Goal: Transaction & Acquisition: Download file/media

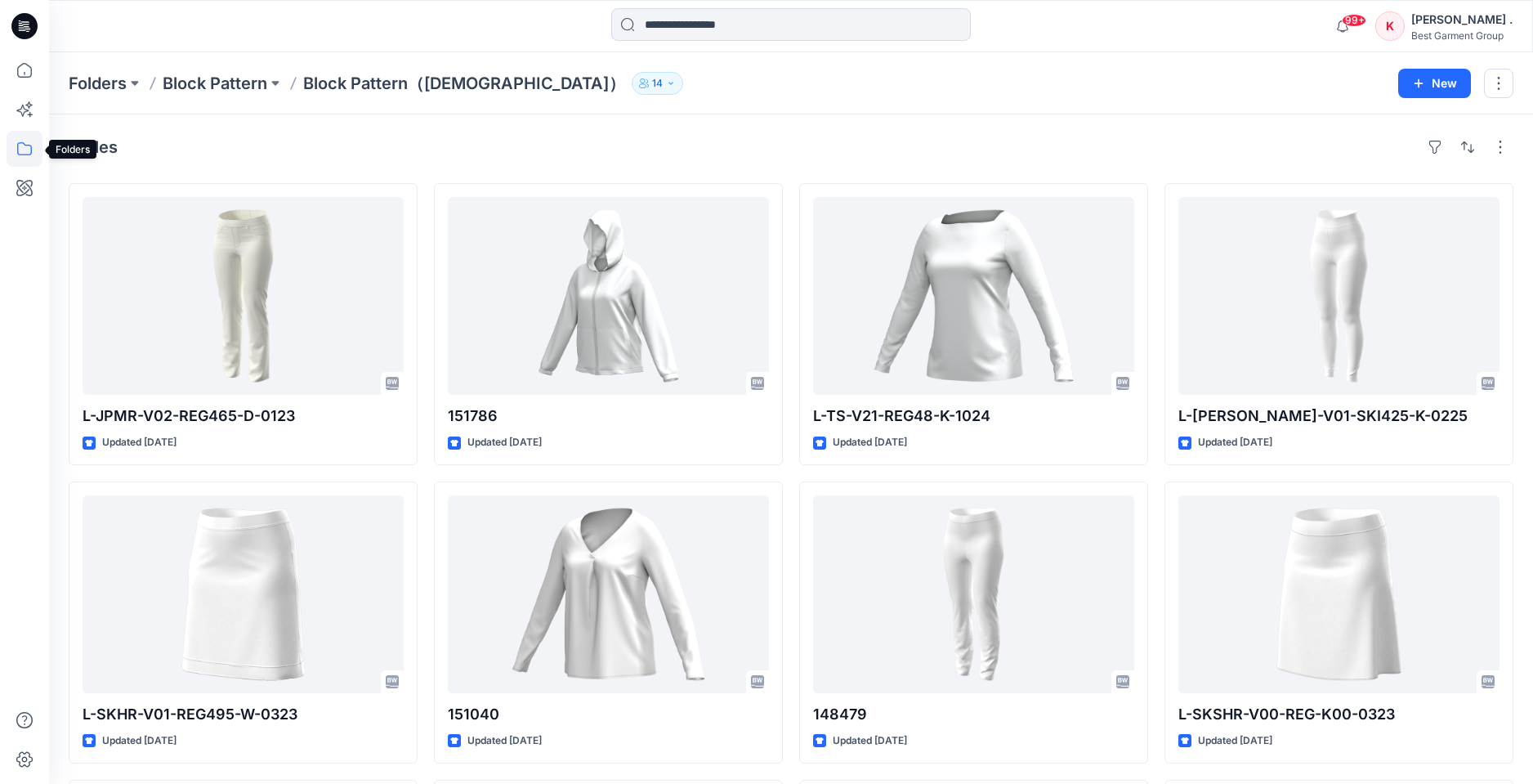
click at [21, 151] on icon at bounding box center [24, 148] width 36 height 36
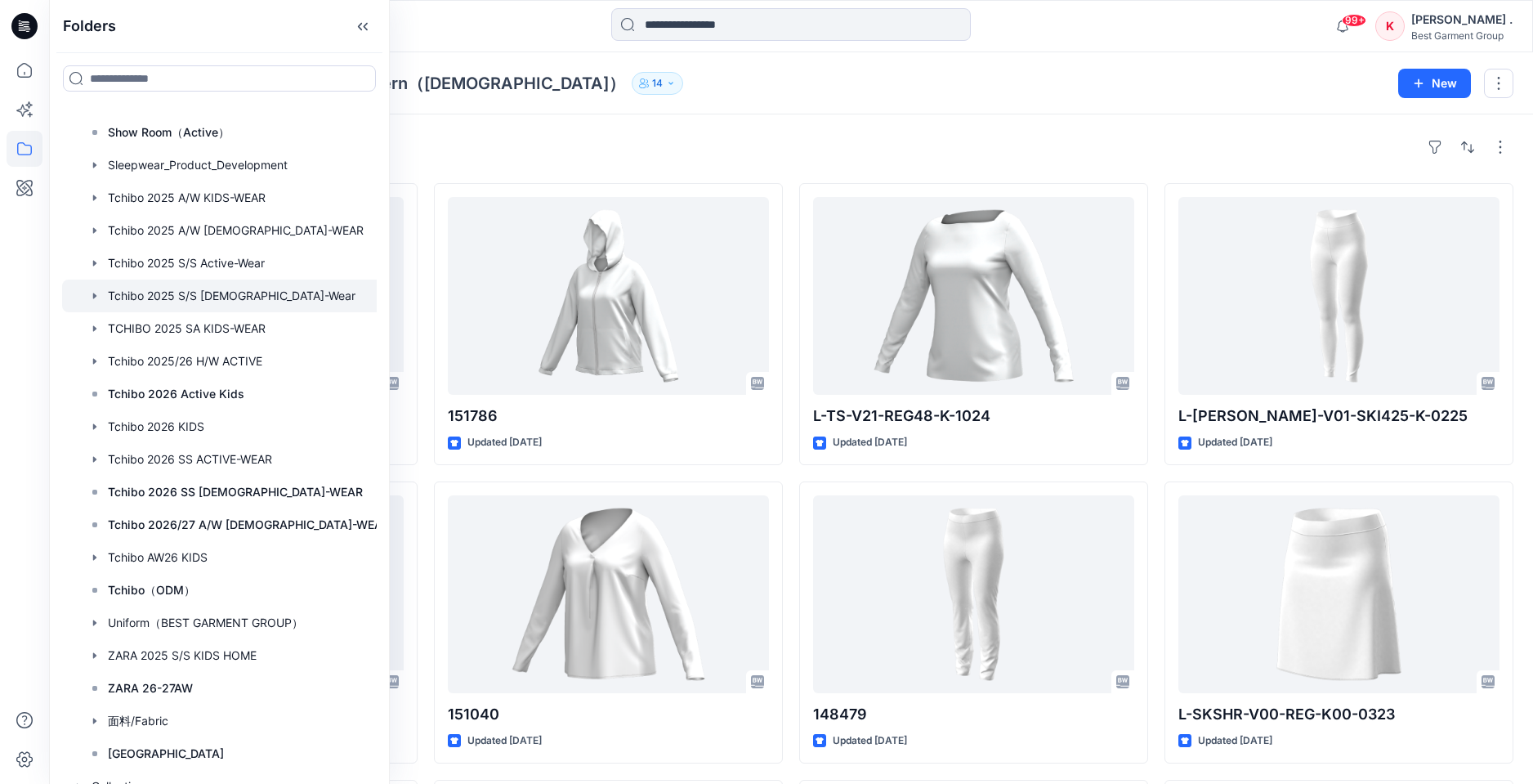
scroll to position [798, 0]
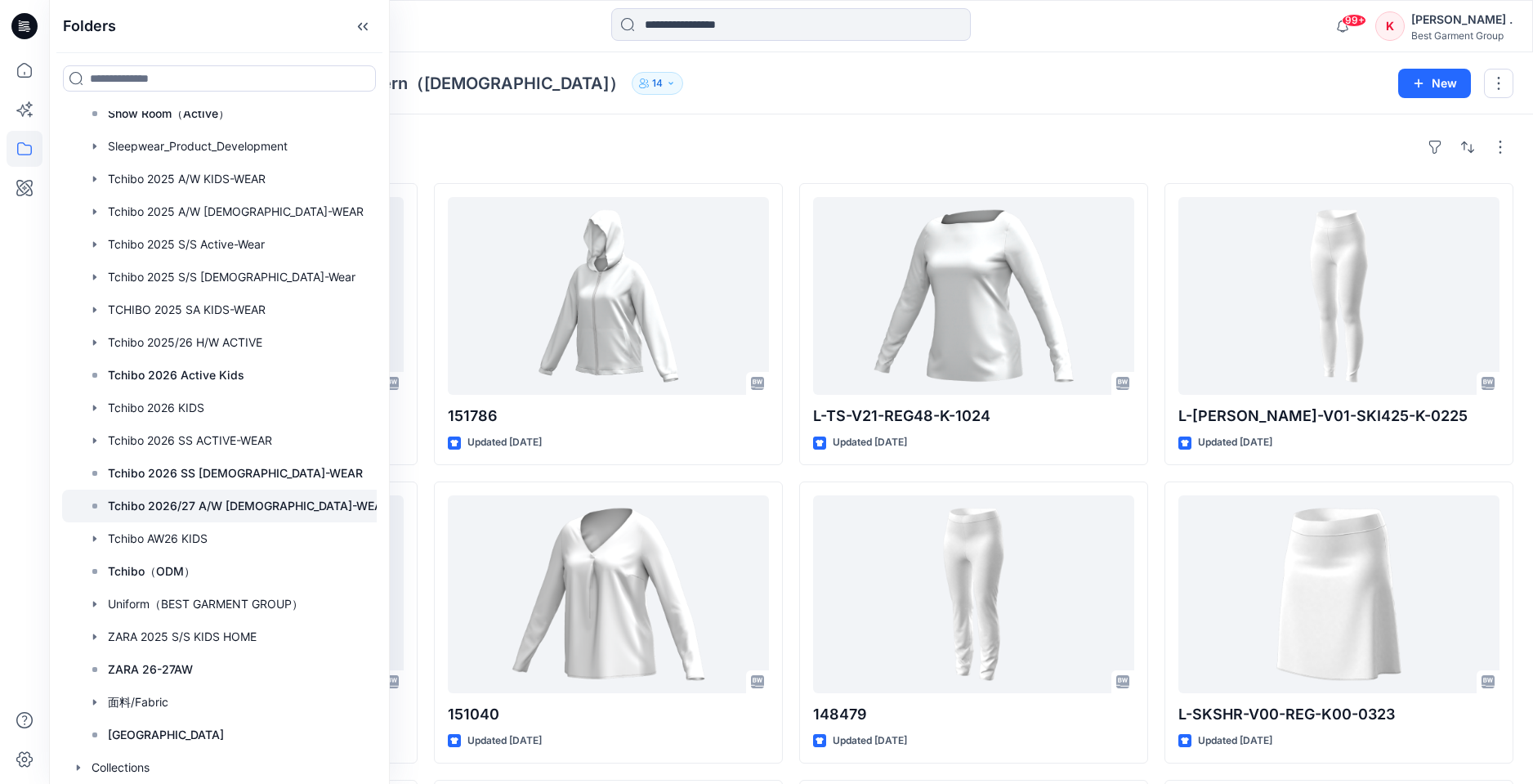
click at [201, 508] on p "Tchibo 2026/27 A/W [DEMOGRAPHIC_DATA]-WEAR" at bounding box center [248, 506] width 282 height 19
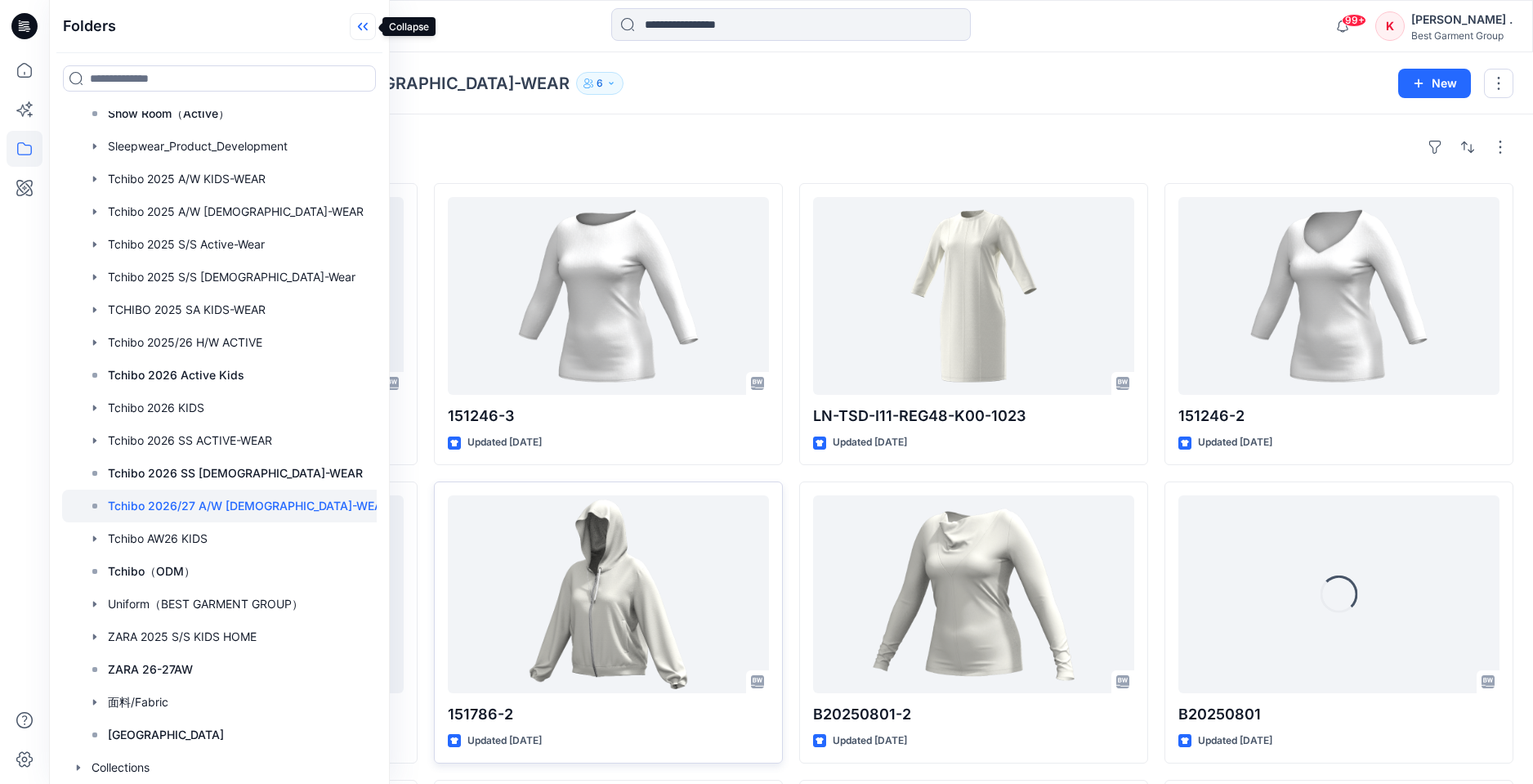
click at [362, 29] on icon at bounding box center [363, 26] width 26 height 27
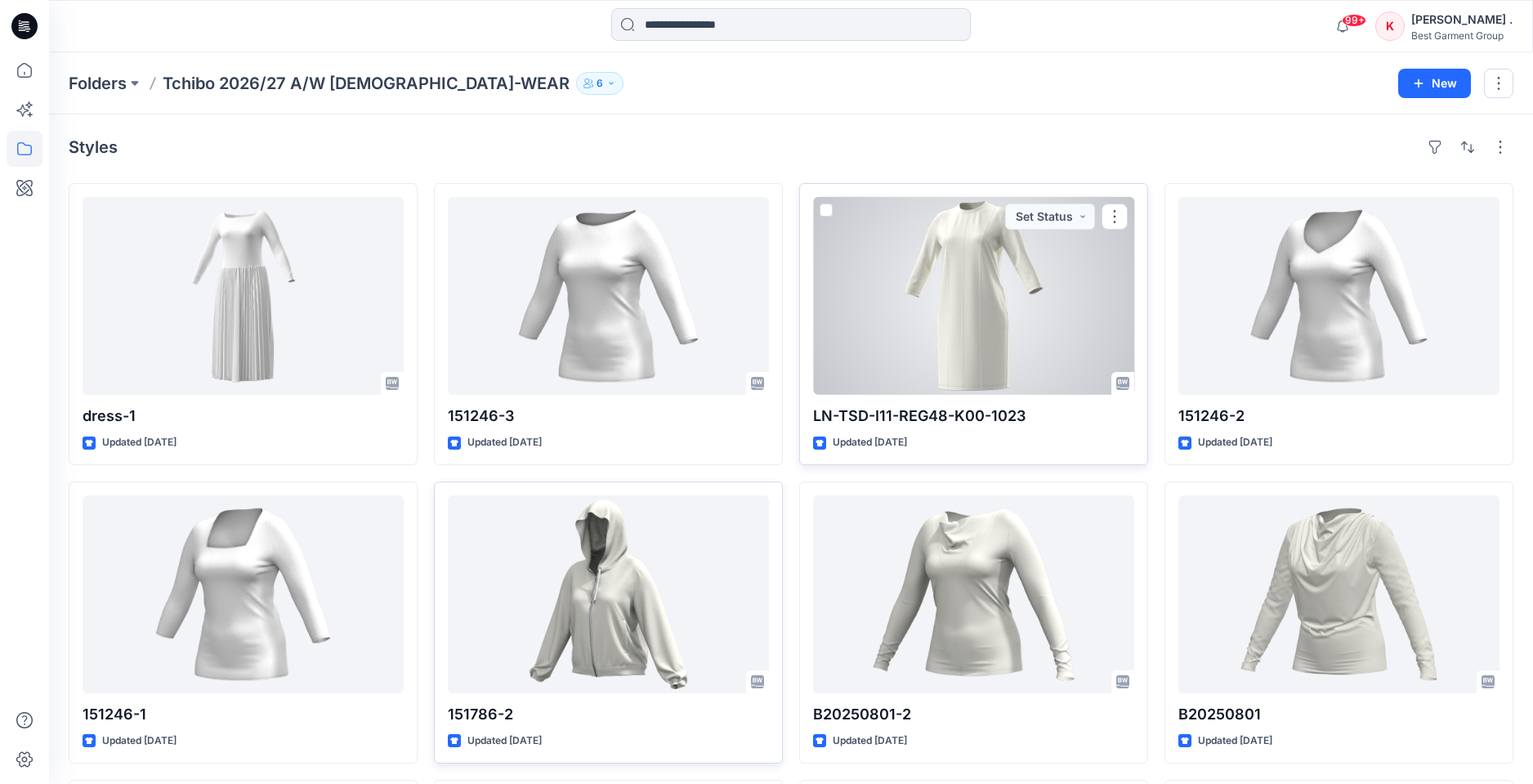
click at [940, 302] on div at bounding box center [974, 296] width 321 height 198
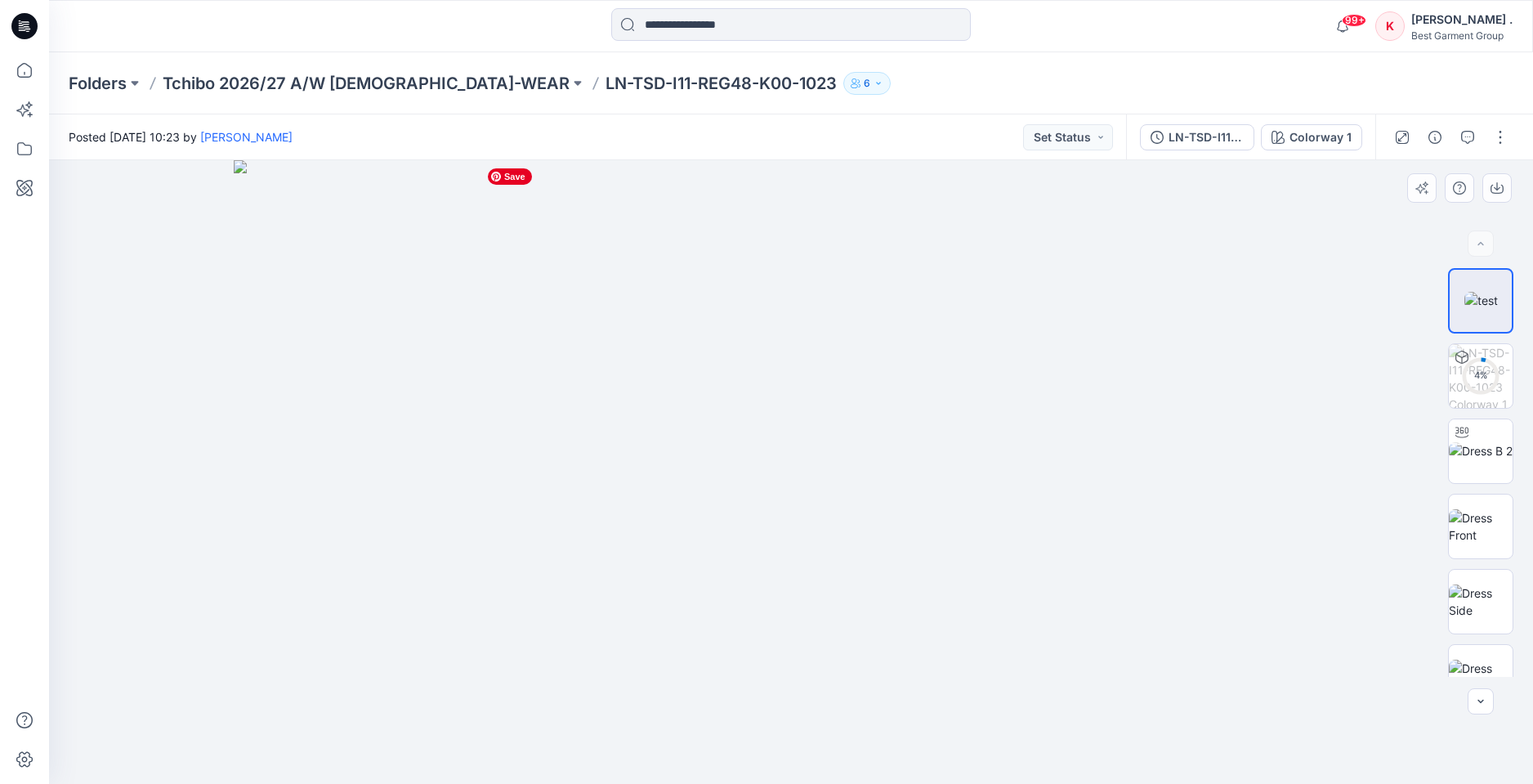
drag, startPoint x: 798, startPoint y: 220, endPoint x: 797, endPoint y: 531, distance: 311.0
click at [796, 533] on img at bounding box center [791, 471] width 1115 height 623
click at [1497, 192] on icon "button" at bounding box center [1497, 187] width 13 height 13
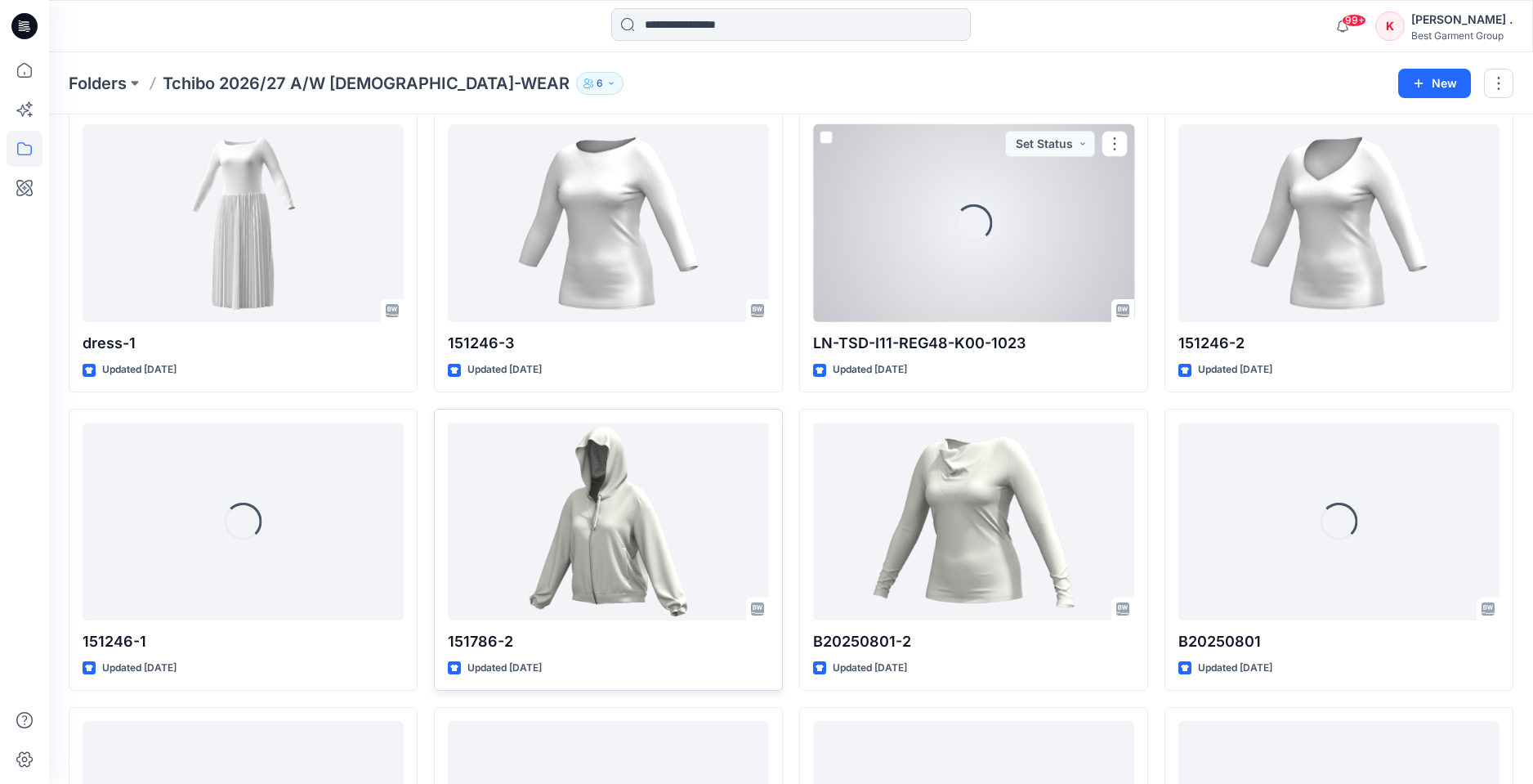
scroll to position [76, 0]
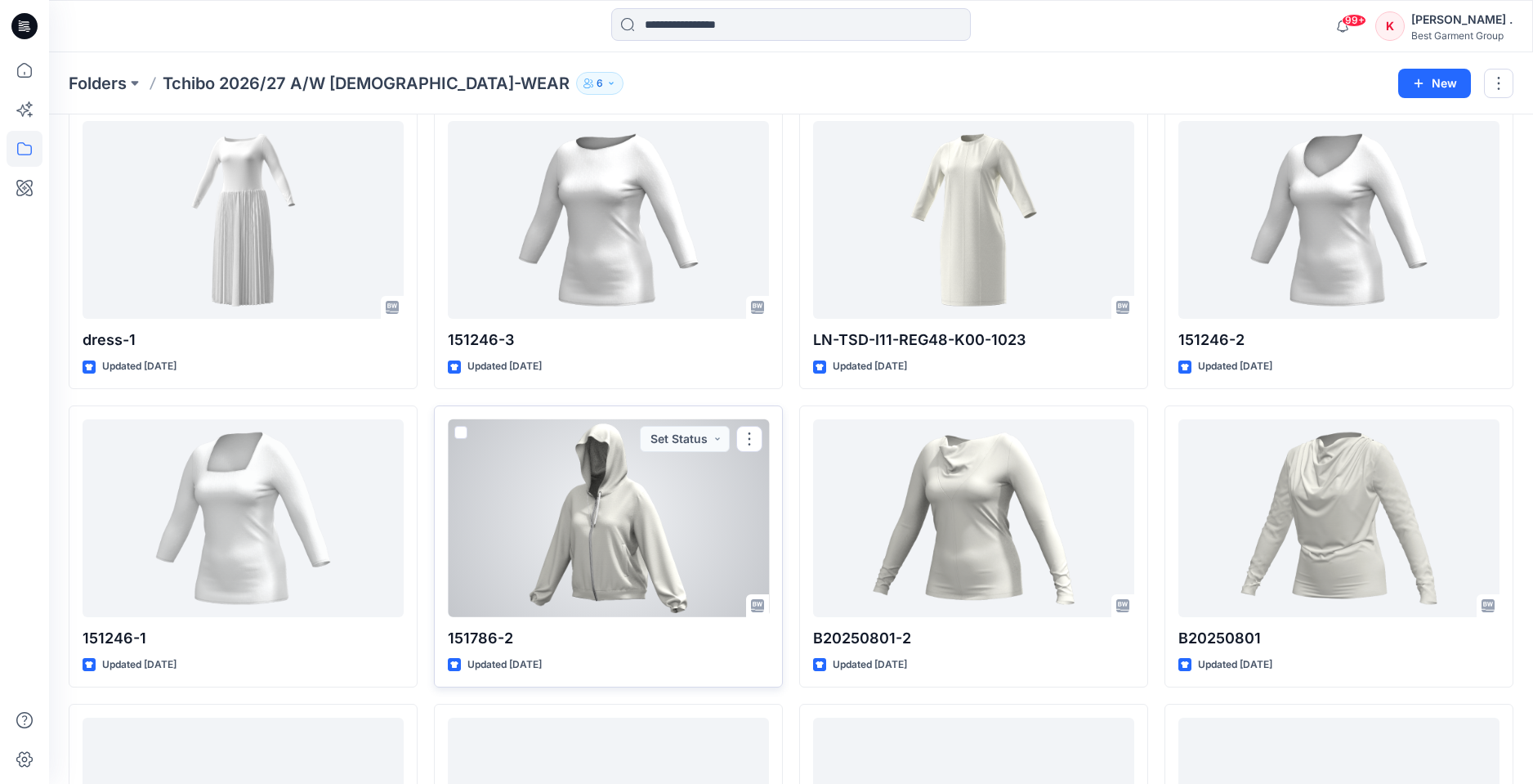
click at [678, 576] on div at bounding box center [608, 518] width 321 height 198
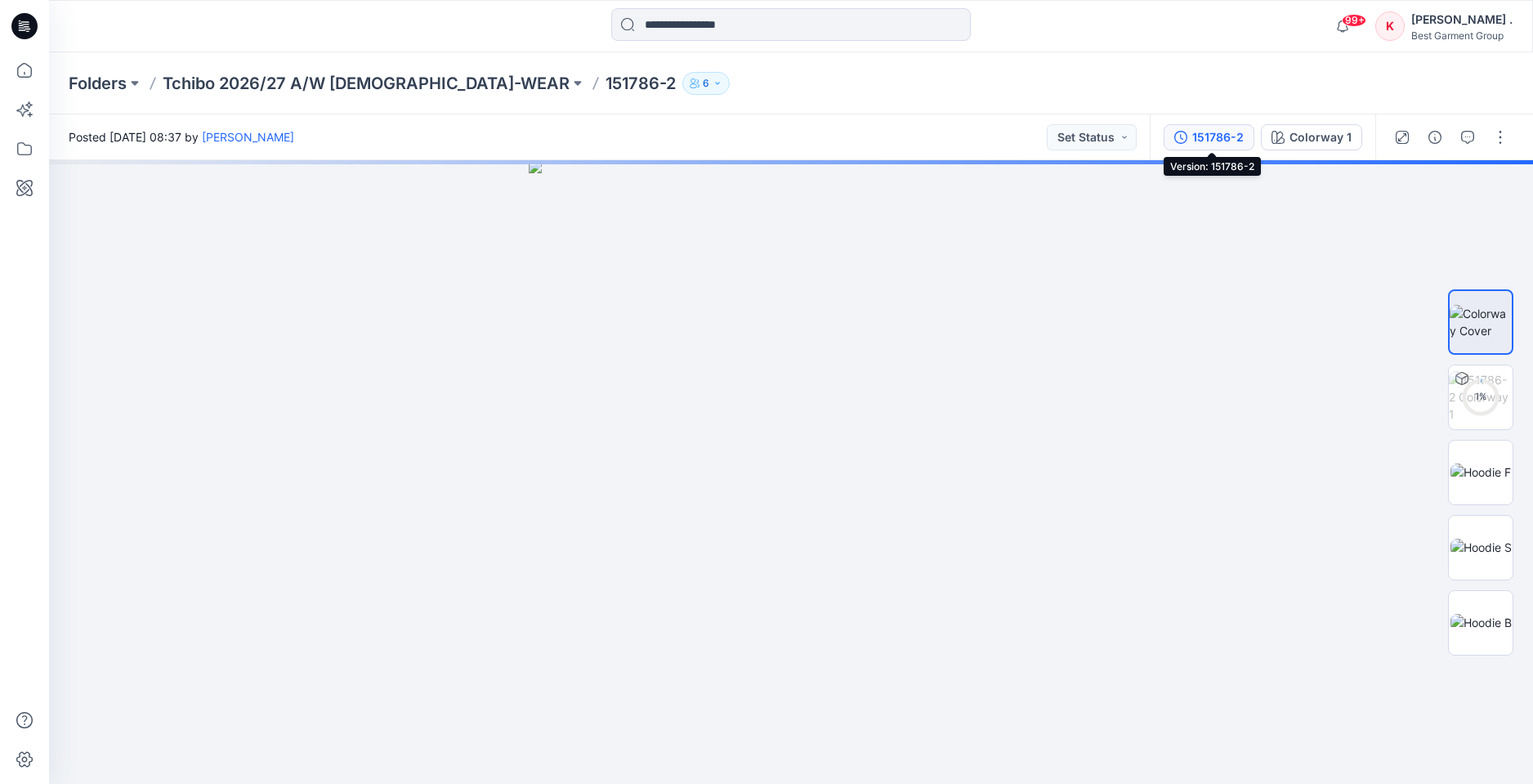
click at [1222, 139] on div "151786-2" at bounding box center [1218, 137] width 51 height 18
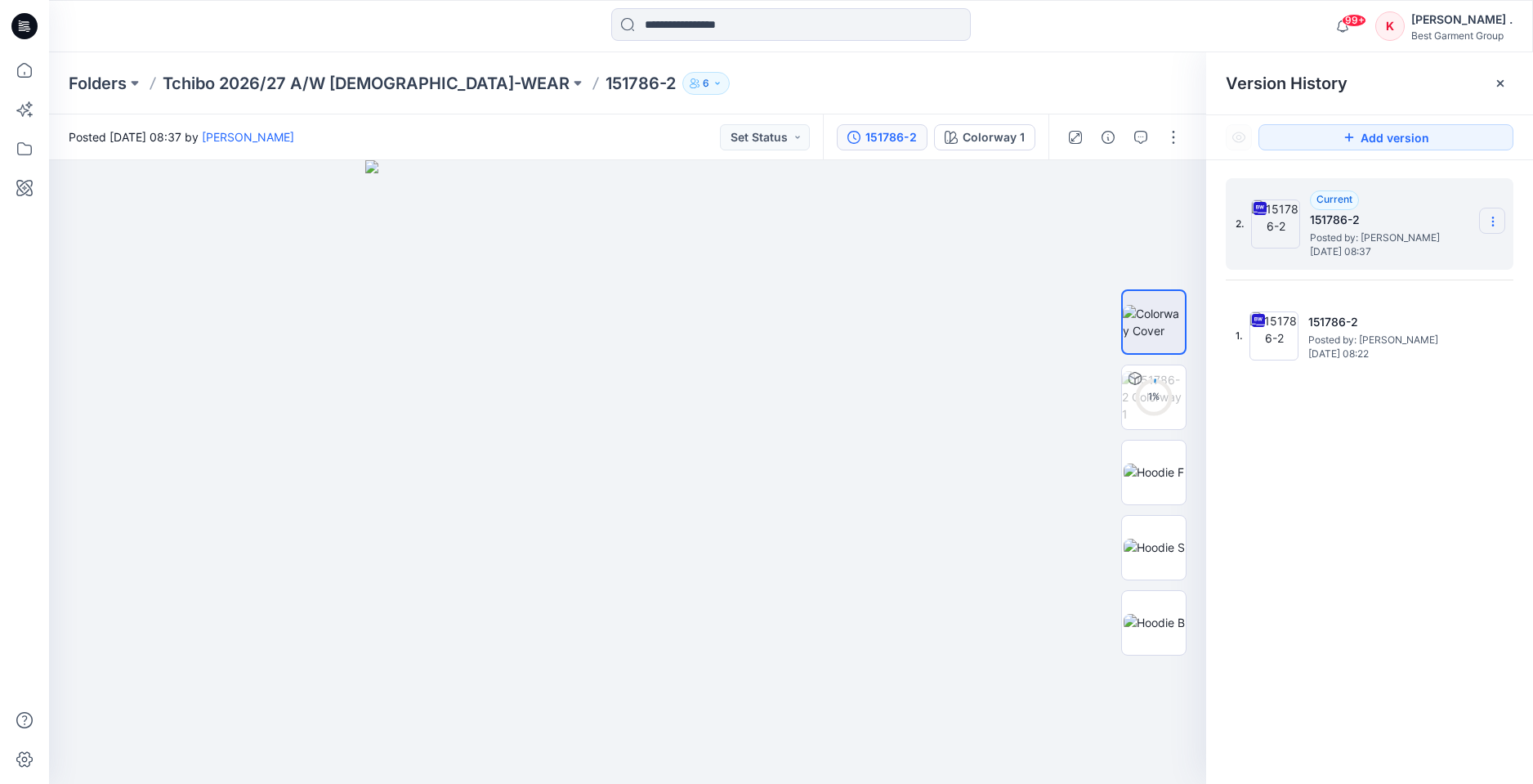
click at [1488, 228] on section at bounding box center [1492, 221] width 26 height 26
click at [1384, 259] on span "Download Source BW File" at bounding box center [1410, 253] width 137 height 19
